Goal: Information Seeking & Learning: Learn about a topic

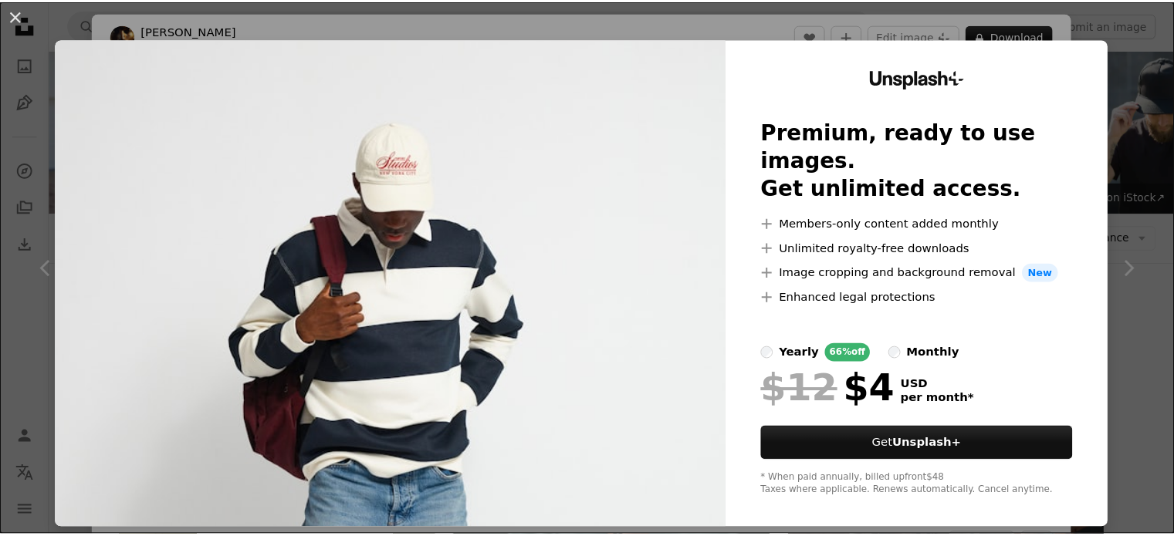
scroll to position [1081, 0]
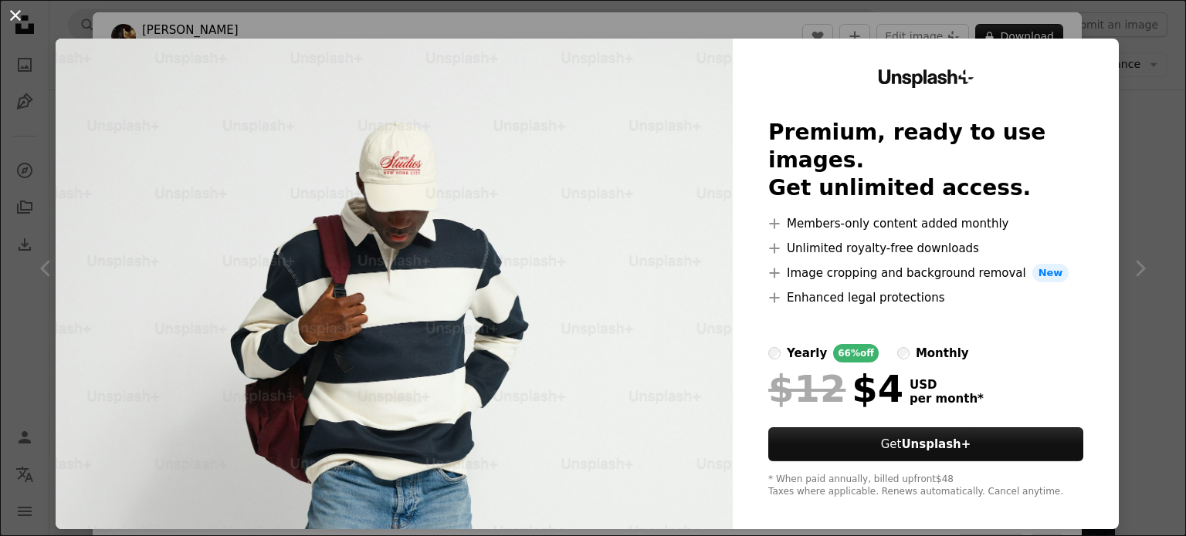
click at [12, 12] on button "An X shape" at bounding box center [15, 15] width 19 height 19
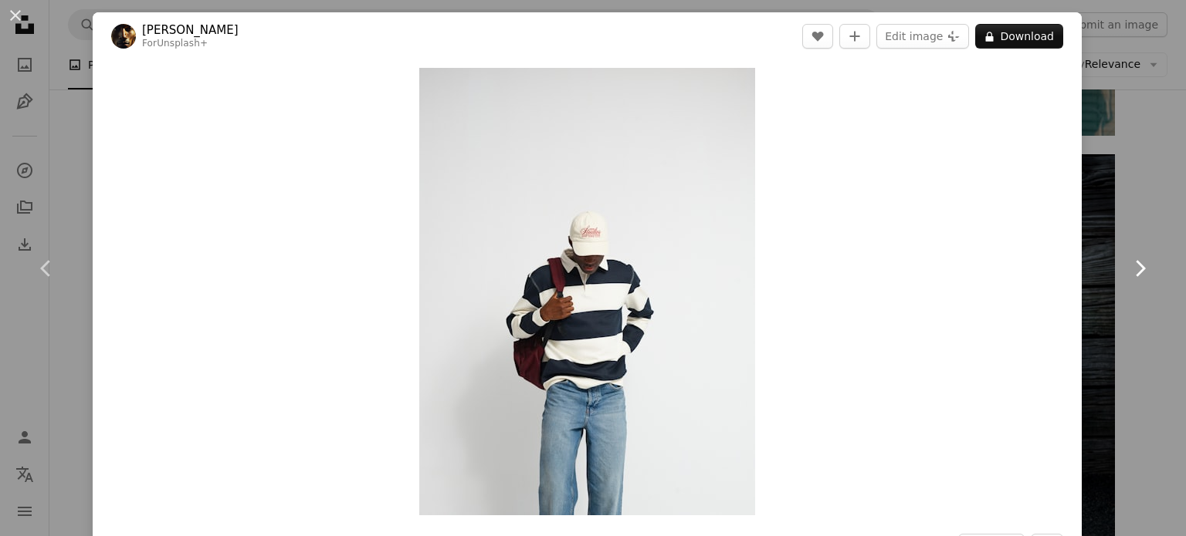
click at [1145, 224] on link "Chevron right" at bounding box center [1139, 269] width 93 height 148
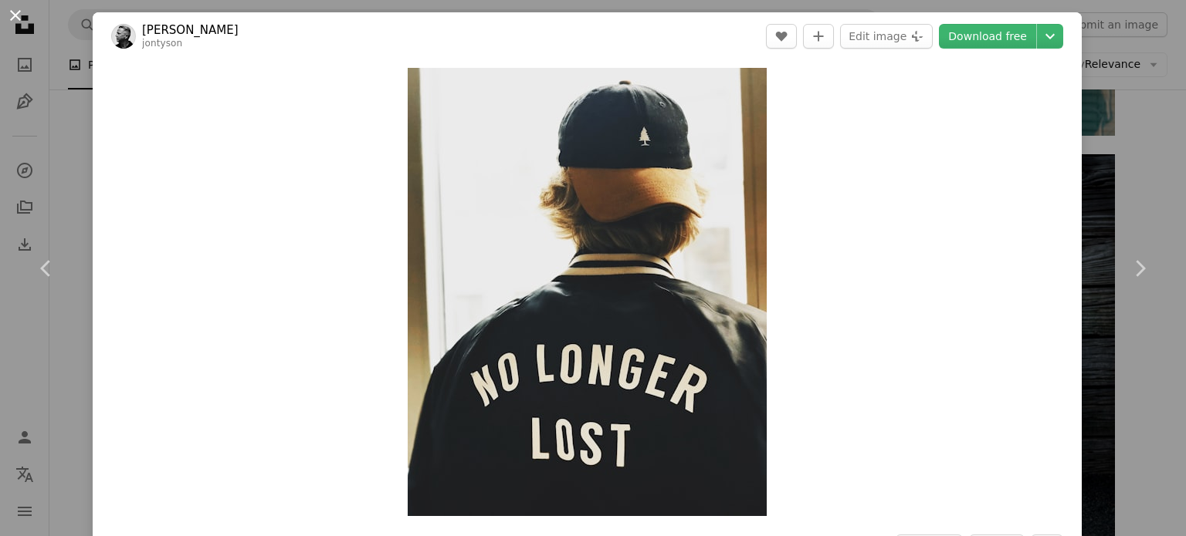
click at [15, 16] on button "An X shape" at bounding box center [15, 15] width 19 height 19
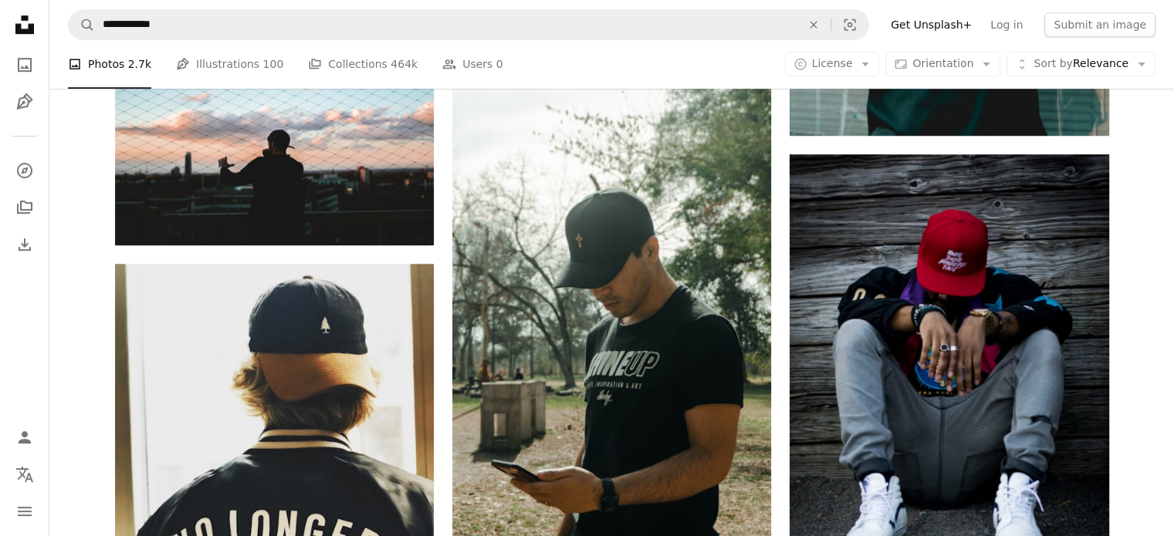
scroll to position [540, 0]
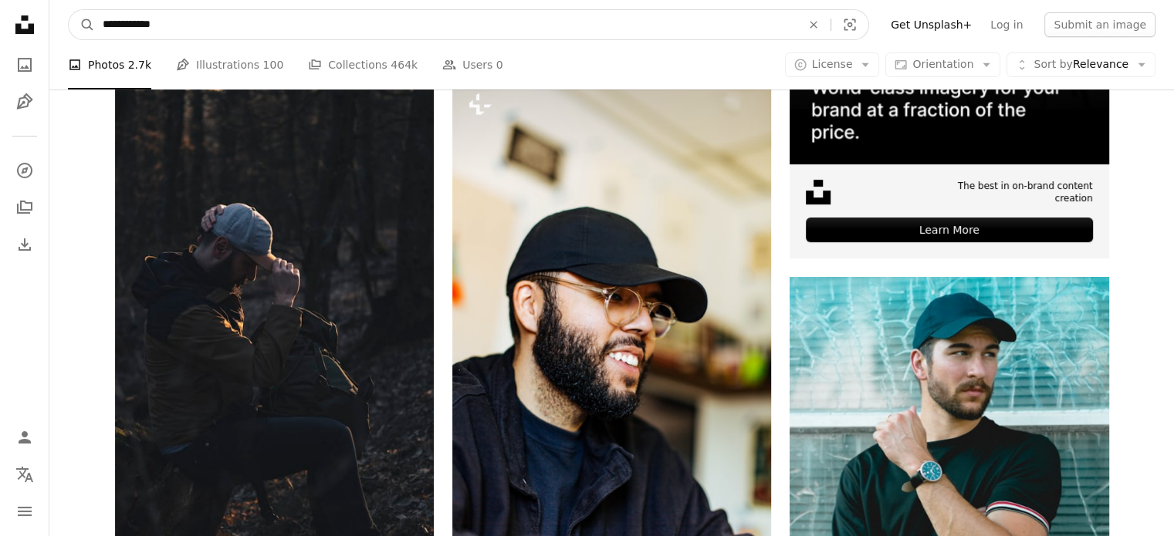
drag, startPoint x: 289, startPoint y: 31, endPoint x: 12, endPoint y: 34, distance: 277.1
type input "**********"
click at [69, 10] on button "A magnifying glass" at bounding box center [82, 24] width 26 height 29
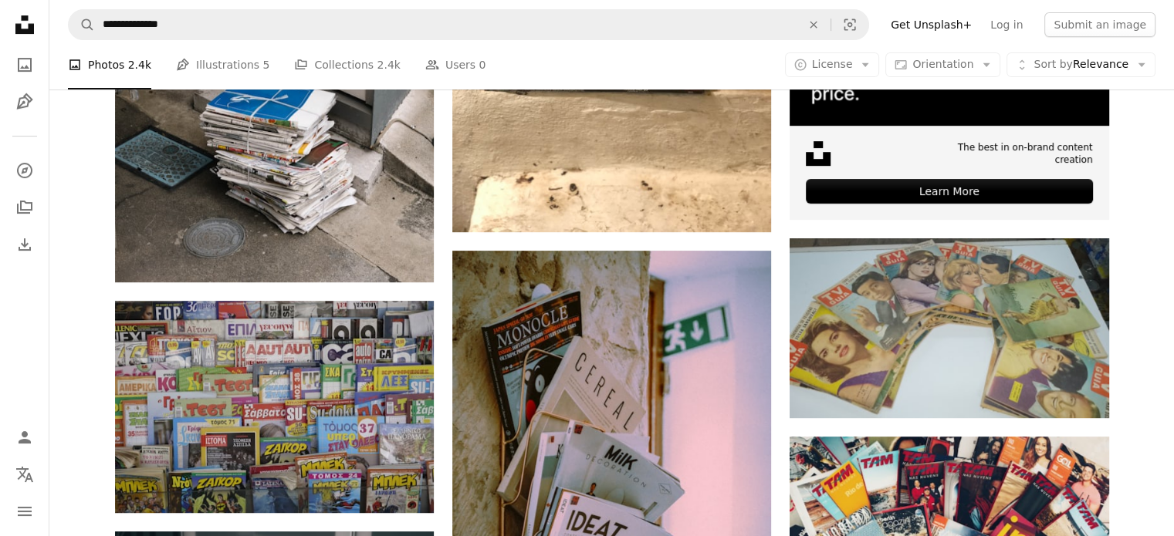
scroll to position [309, 0]
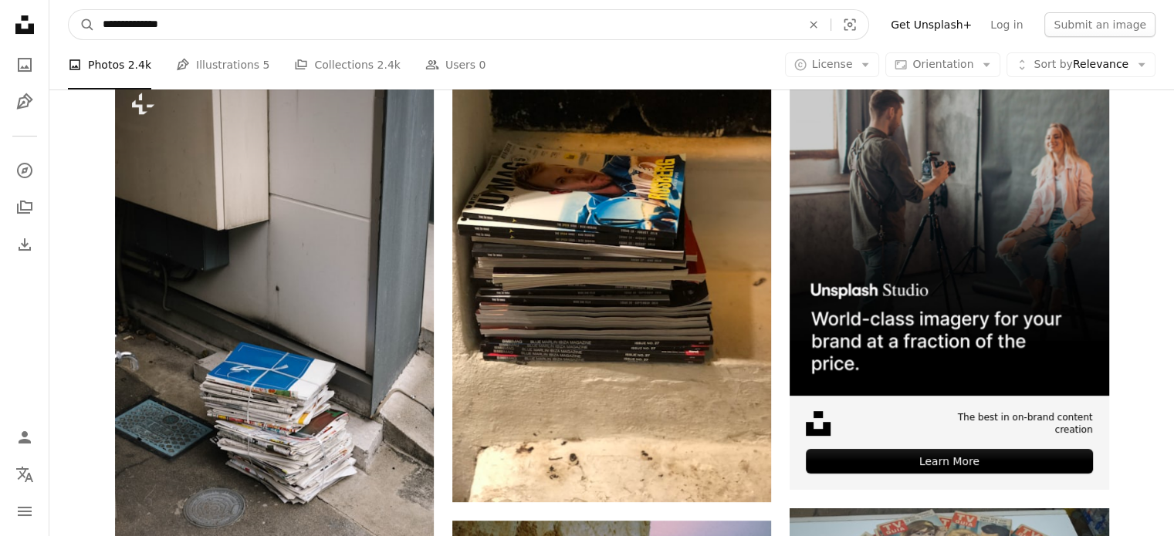
drag, startPoint x: 153, startPoint y: 29, endPoint x: 0, endPoint y: 35, distance: 153.0
type input "**********"
click at [69, 10] on button "A magnifying glass" at bounding box center [82, 24] width 26 height 29
